Goal: Information Seeking & Learning: Find specific fact

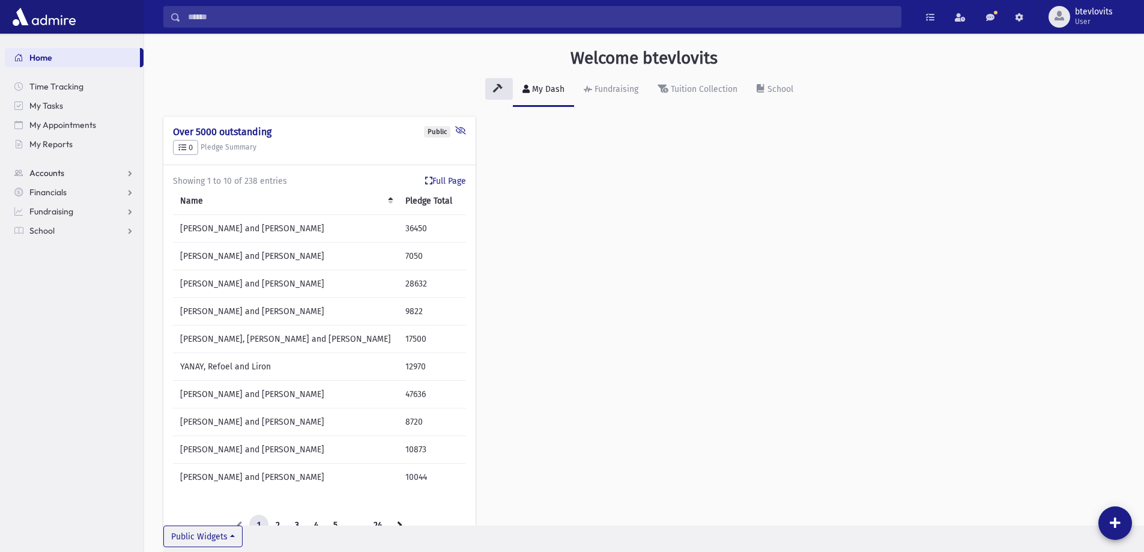
click at [77, 172] on link "Accounts" at bounding box center [74, 172] width 139 height 19
click at [62, 199] on link "Account List" at bounding box center [74, 192] width 139 height 19
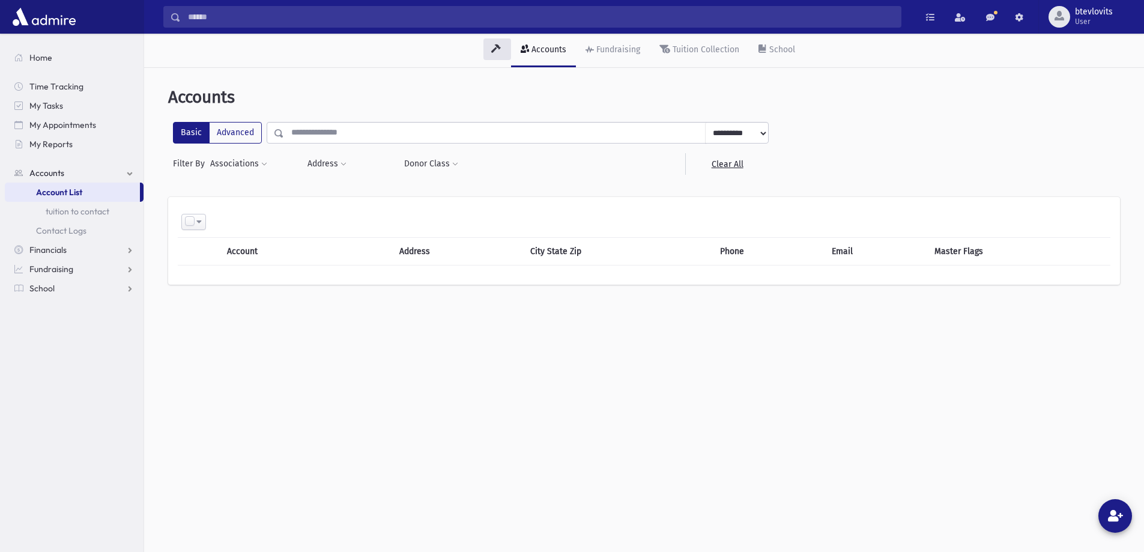
click at [346, 128] on input "text" at bounding box center [495, 133] width 422 height 22
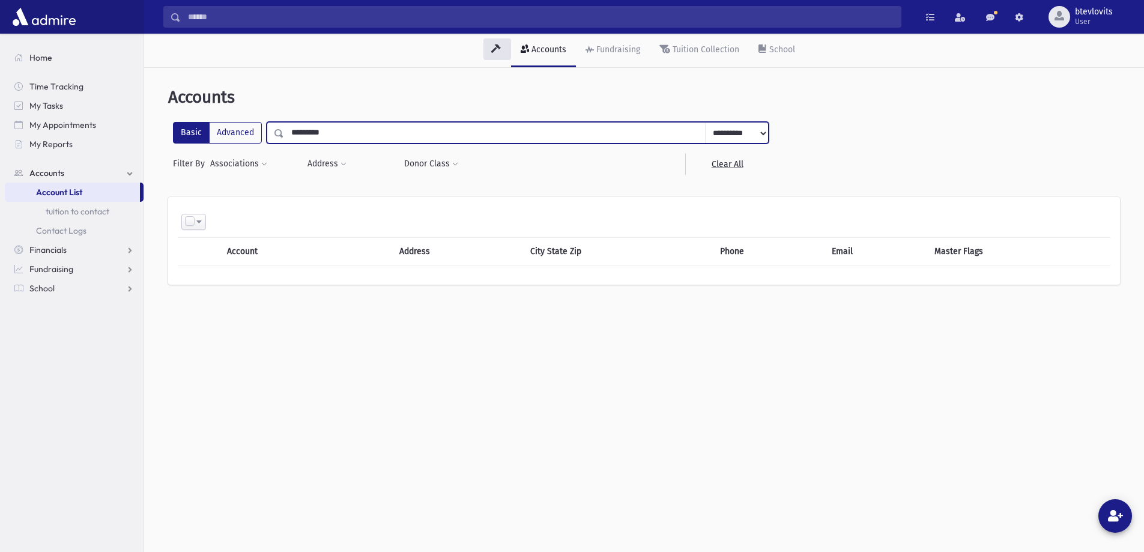
type input "*********"
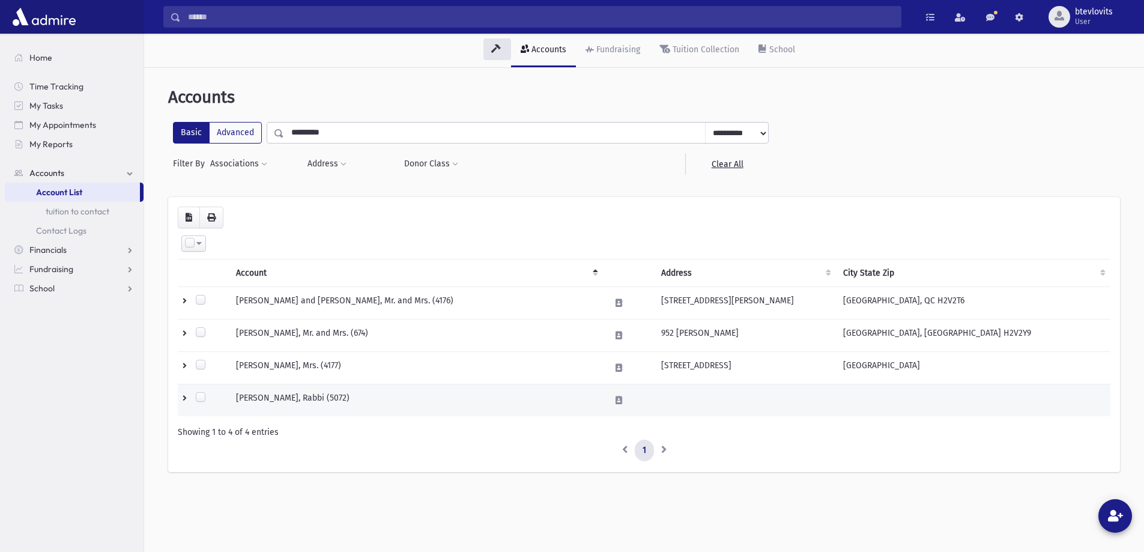
click at [328, 398] on td "GESTETNER, Yoel, Rabbi (5072)" at bounding box center [416, 400] width 374 height 32
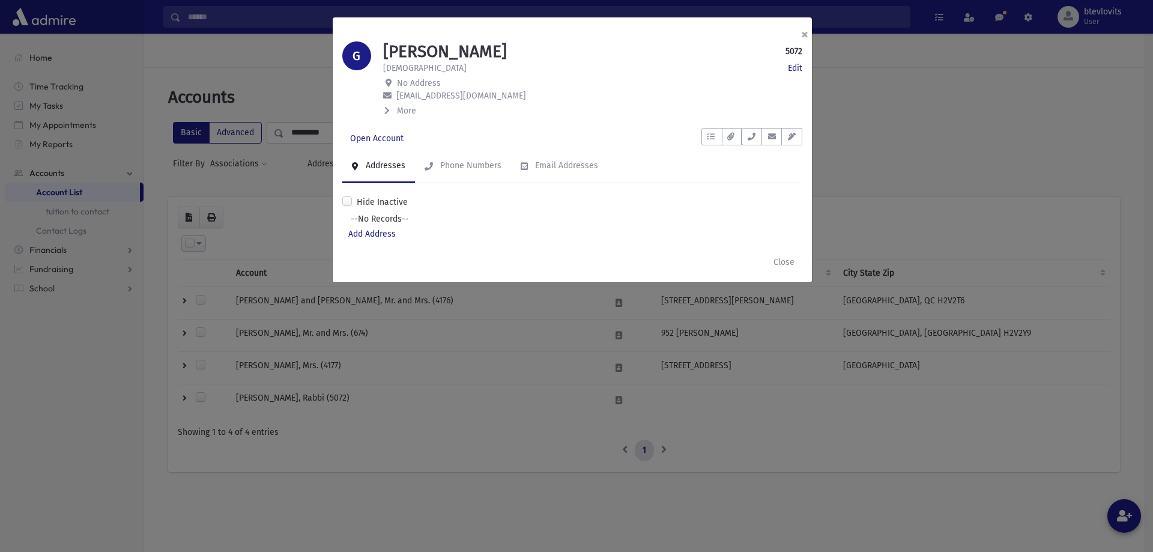
click at [802, 35] on button "×" at bounding box center [804, 34] width 26 height 34
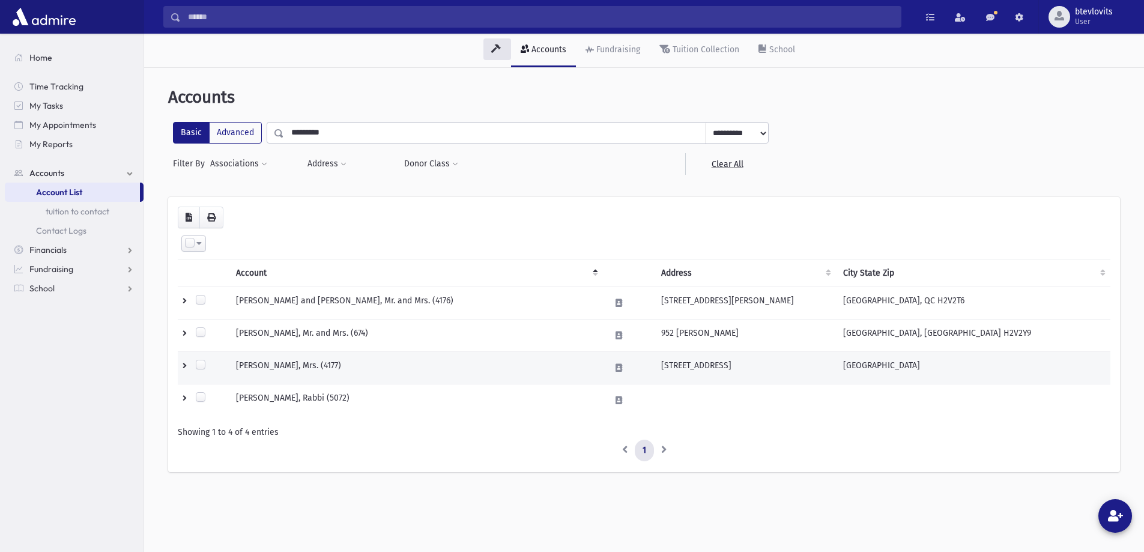
click at [699, 372] on td "23 Eastboune Dr." at bounding box center [744, 368] width 181 height 32
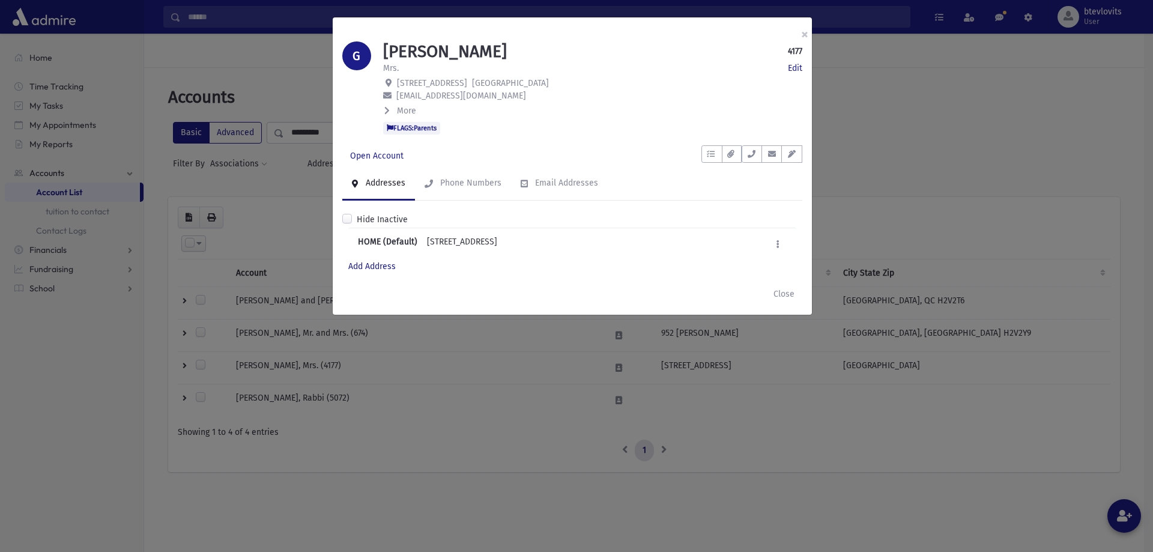
click at [554, 78] on p "23 Eastboune Dr. Spring Valley, NY 10977" at bounding box center [592, 83] width 419 height 13
drag, startPoint x: 555, startPoint y: 80, endPoint x: 397, endPoint y: 82, distance: 158.5
click at [397, 82] on p "23 Eastboune Dr. Spring Valley, NY 10977" at bounding box center [592, 83] width 419 height 13
copy span "23 Eastboune Dr. Spring Valley, NY 10977"
click at [807, 32] on button "×" at bounding box center [804, 34] width 26 height 34
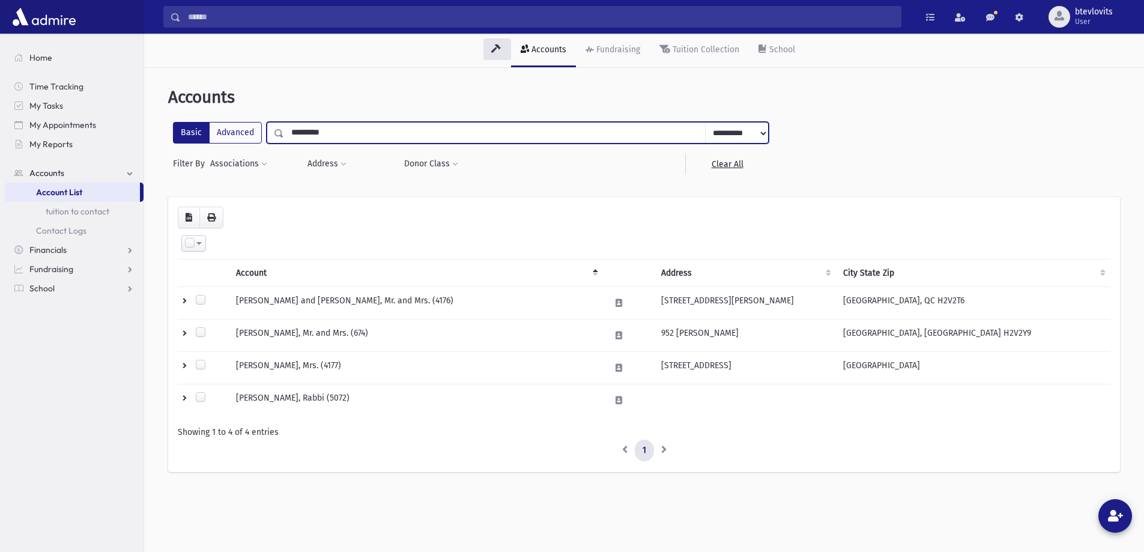
click at [399, 129] on input "*********" at bounding box center [495, 133] width 422 height 22
type input "**********"
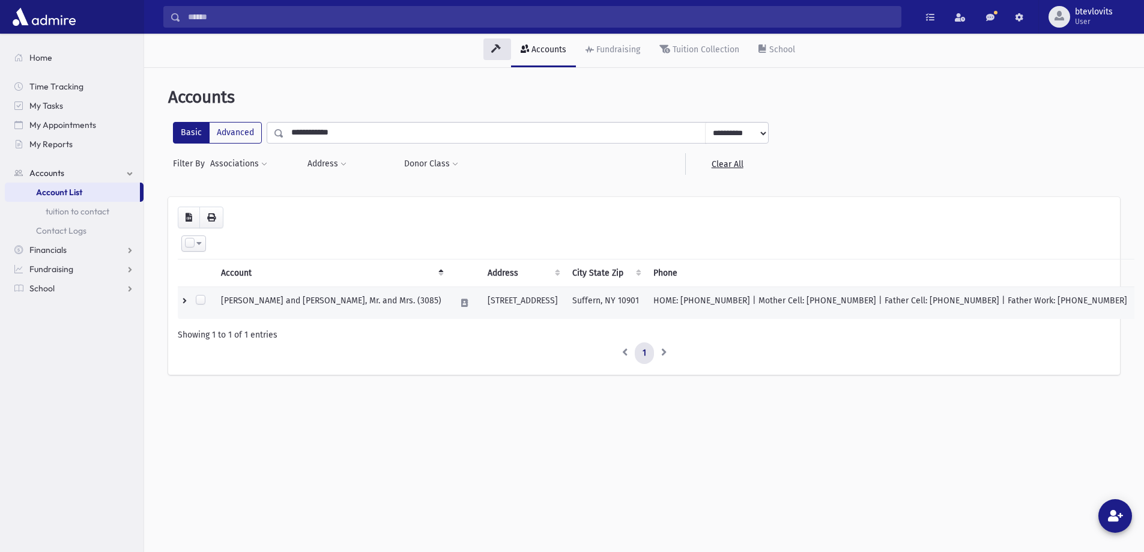
click at [333, 296] on td "[PERSON_NAME] and [PERSON_NAME], Mr. and Mrs. (3085)" at bounding box center [331, 303] width 235 height 32
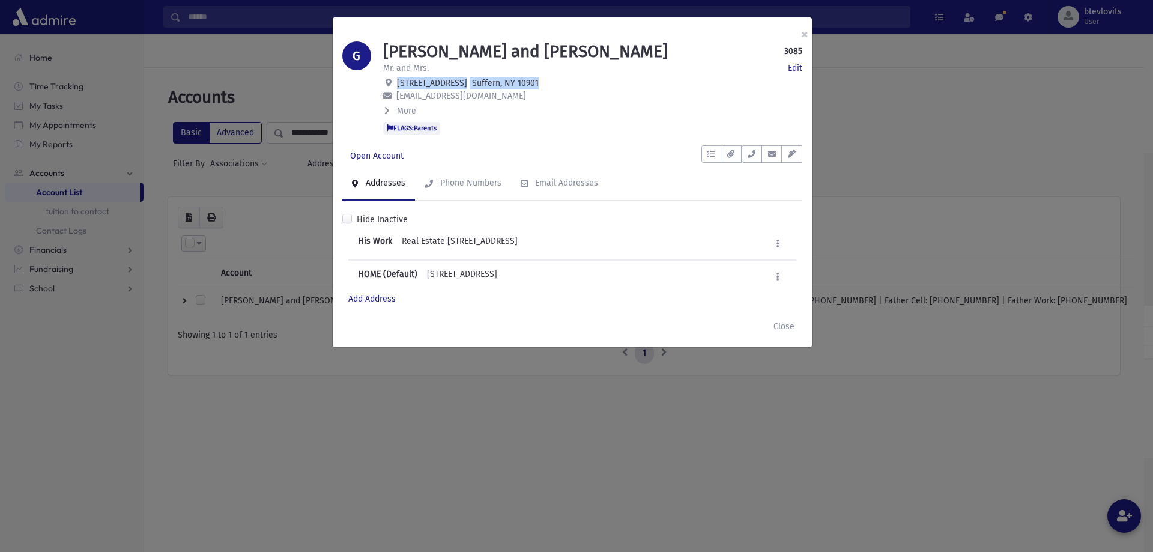
drag, startPoint x: 533, startPoint y: 85, endPoint x: 397, endPoint y: 81, distance: 136.4
click at [397, 81] on p "[STREET_ADDRESS]" at bounding box center [592, 83] width 419 height 13
copy span "[STREET_ADDRESS]"
click at [644, 515] on div "× G [PERSON_NAME][GEOGRAPHIC_DATA] and [PERSON_NAME] 3085 Edit Mr. and Mrs. Edi…" at bounding box center [576, 276] width 1153 height 552
